Goal: Information Seeking & Learning: Learn about a topic

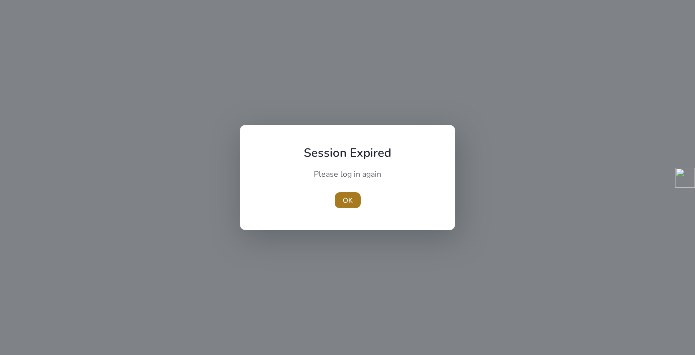
click at [346, 196] on span "OK" at bounding box center [348, 200] width 10 height 10
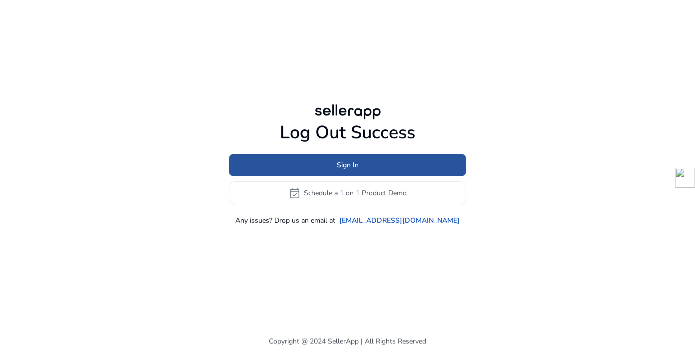
click at [327, 170] on span at bounding box center [347, 165] width 237 height 24
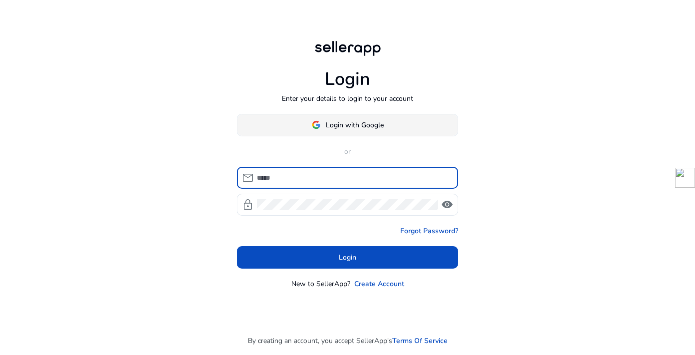
click at [309, 126] on span at bounding box center [347, 125] width 220 height 24
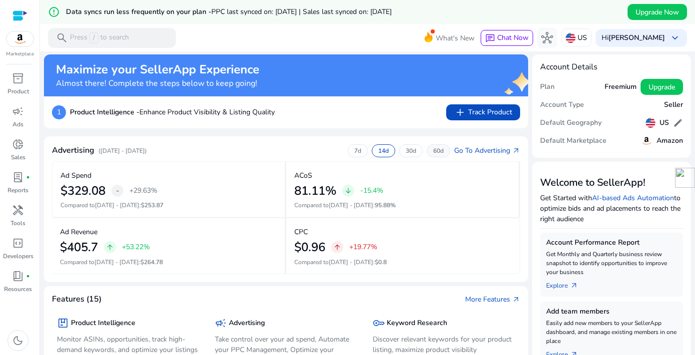
click at [437, 151] on p "60d" at bounding box center [438, 151] width 10 height 8
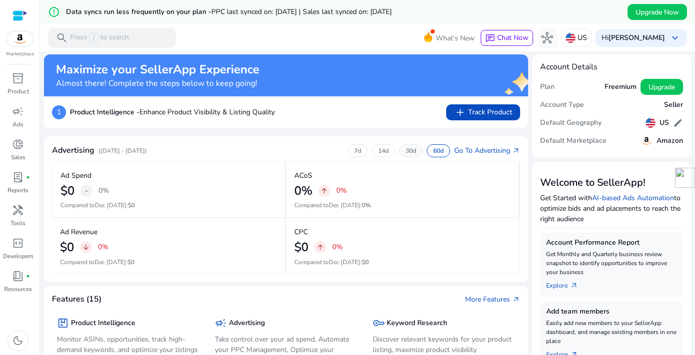
click at [406, 152] on p "30d" at bounding box center [411, 151] width 10 height 8
click at [384, 152] on div "14d" at bounding box center [383, 150] width 23 height 13
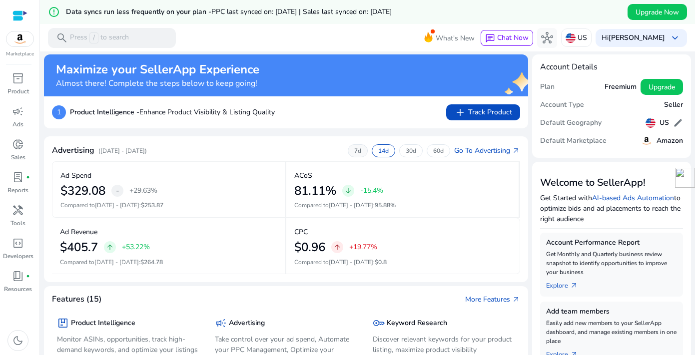
click at [354, 150] on p "7d" at bounding box center [357, 151] width 7 height 8
click at [19, 215] on span "handyman" at bounding box center [18, 210] width 12 height 12
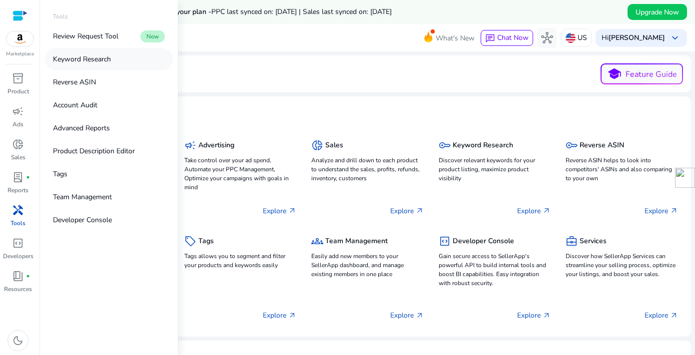
click at [74, 64] on link "Keyword Research" at bounding box center [109, 59] width 128 height 22
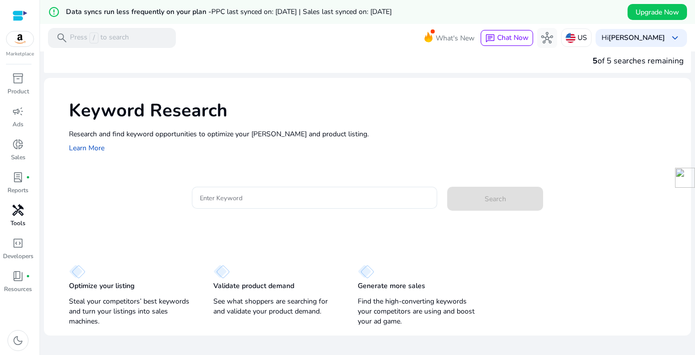
scroll to position [24, 0]
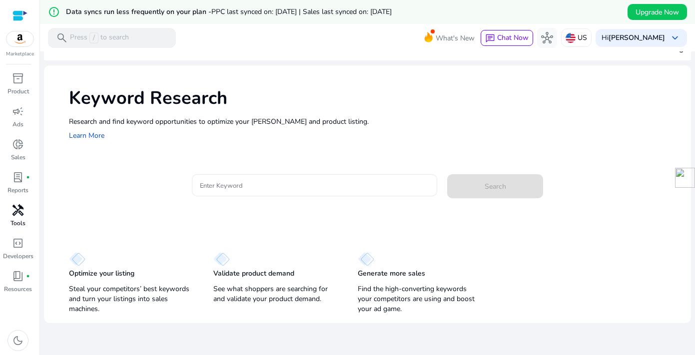
click at [258, 186] on input "Enter Keyword" at bounding box center [315, 185] width 230 height 11
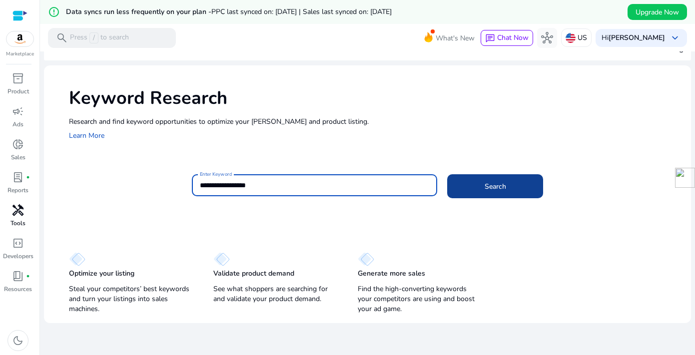
type input "**********"
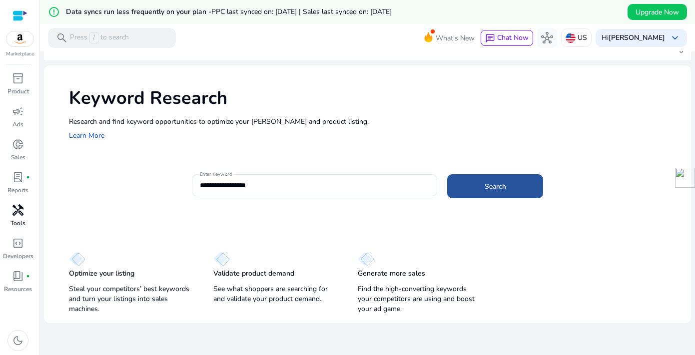
click at [469, 195] on span at bounding box center [495, 186] width 96 height 24
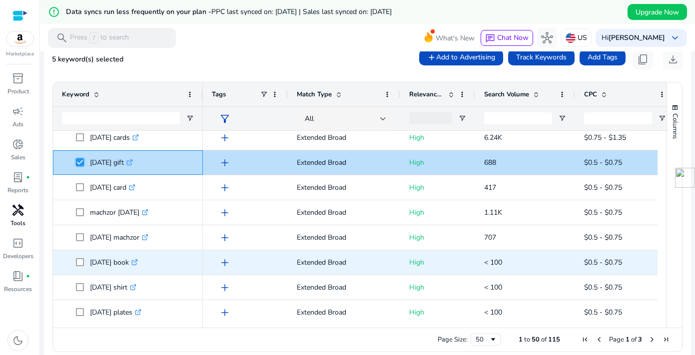
scroll to position [0, 0]
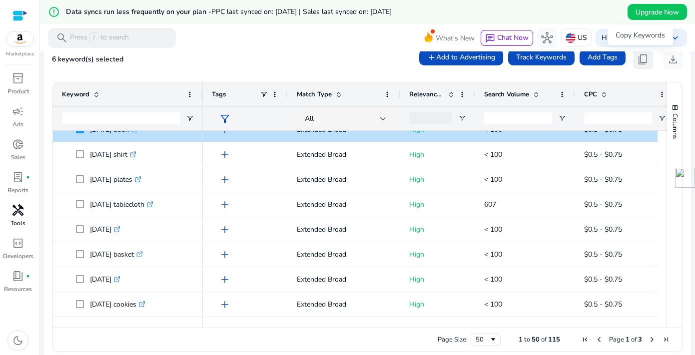
click at [637, 56] on span "content_copy" at bounding box center [643, 59] width 12 height 12
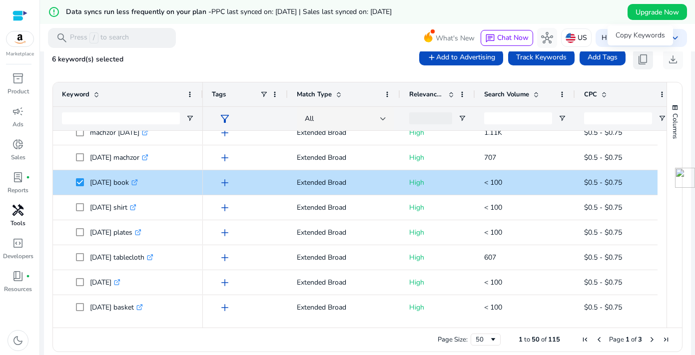
click at [639, 57] on span "content_copy" at bounding box center [643, 59] width 12 height 12
click at [253, 53] on div at bounding box center [367, 52] width 655 height 2
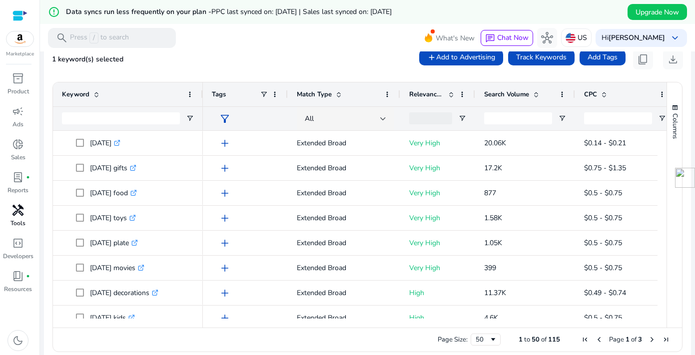
click at [535, 96] on span at bounding box center [536, 94] width 8 height 8
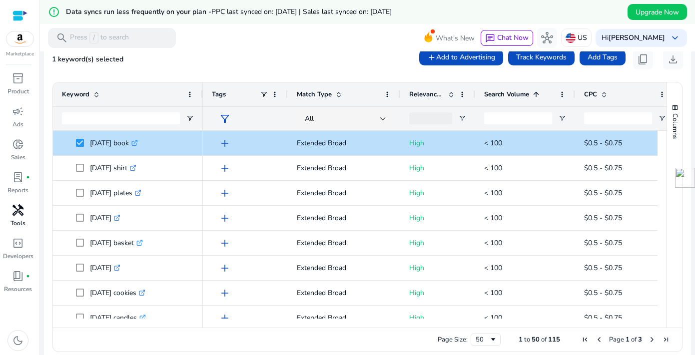
click at [535, 96] on span at bounding box center [536, 94] width 8 height 8
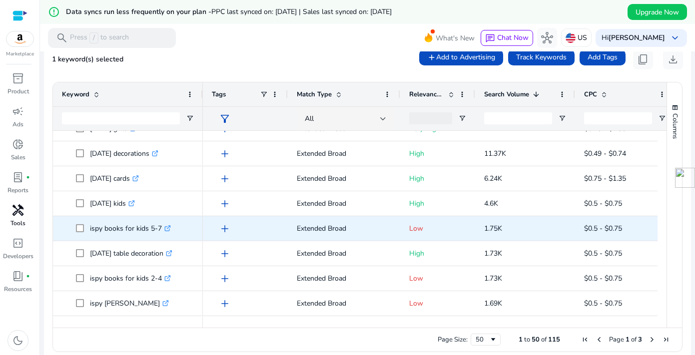
scroll to position [56, 0]
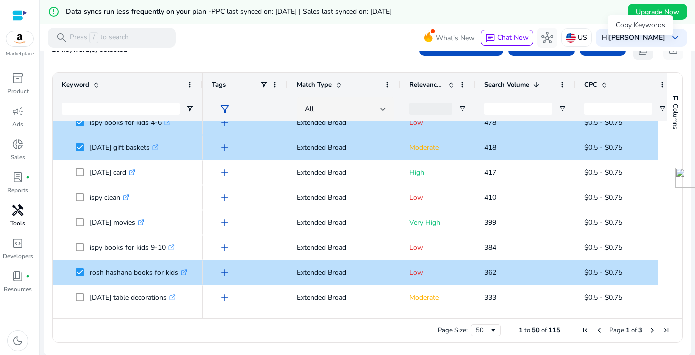
click at [641, 55] on span "content_copy" at bounding box center [643, 50] width 12 height 12
click at [648, 332] on span "Next Page" at bounding box center [652, 330] width 8 height 8
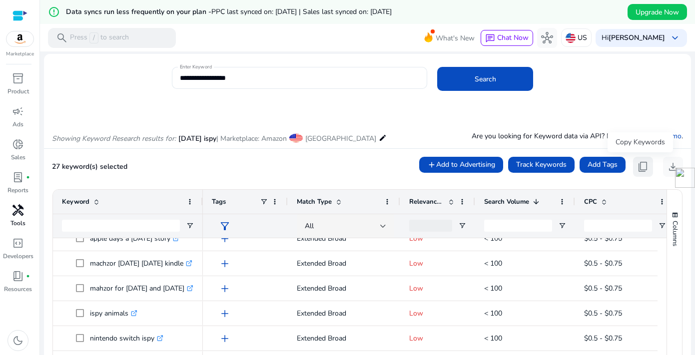
click at [637, 167] on span "content_copy" at bounding box center [643, 167] width 12 height 12
